Goal: Find specific page/section: Find specific page/section

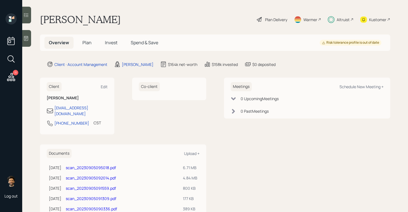
click at [337, 22] on div "Altruist" at bounding box center [341, 19] width 26 height 12
